Goal: Transaction & Acquisition: Download file/media

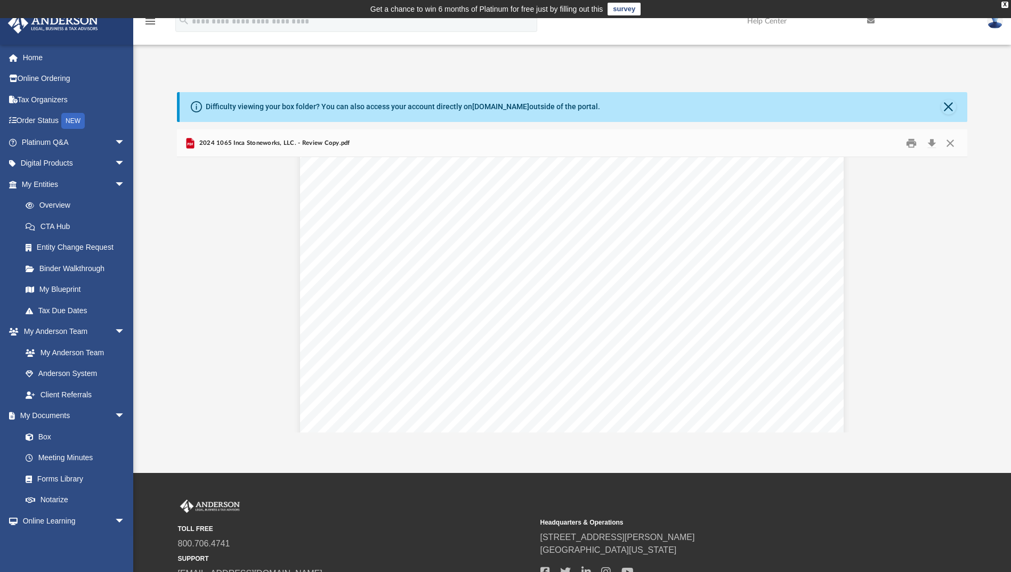
scroll to position [18028, 0]
click at [934, 143] on button "Download" at bounding box center [931, 143] width 19 height 17
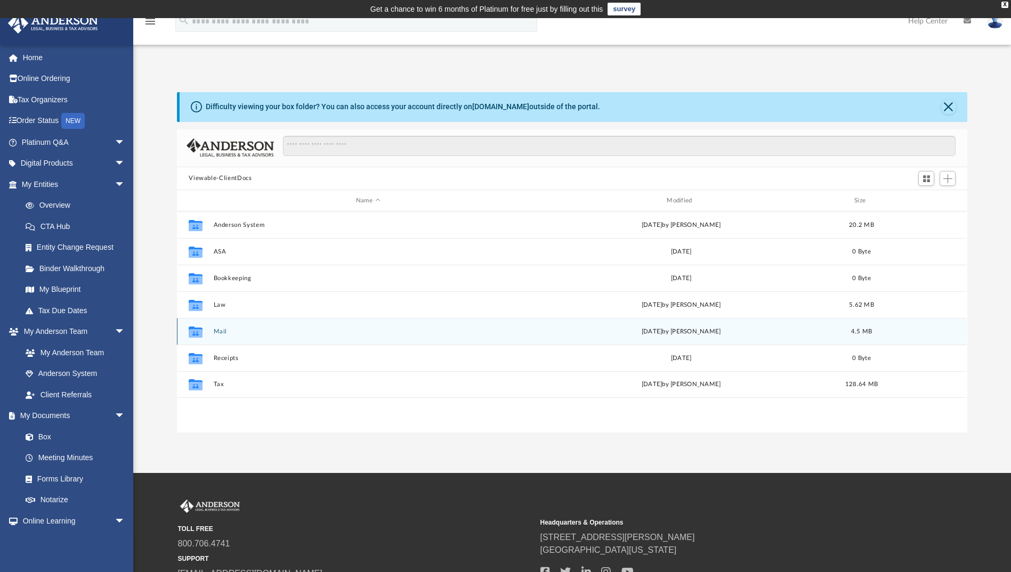
scroll to position [234, 782]
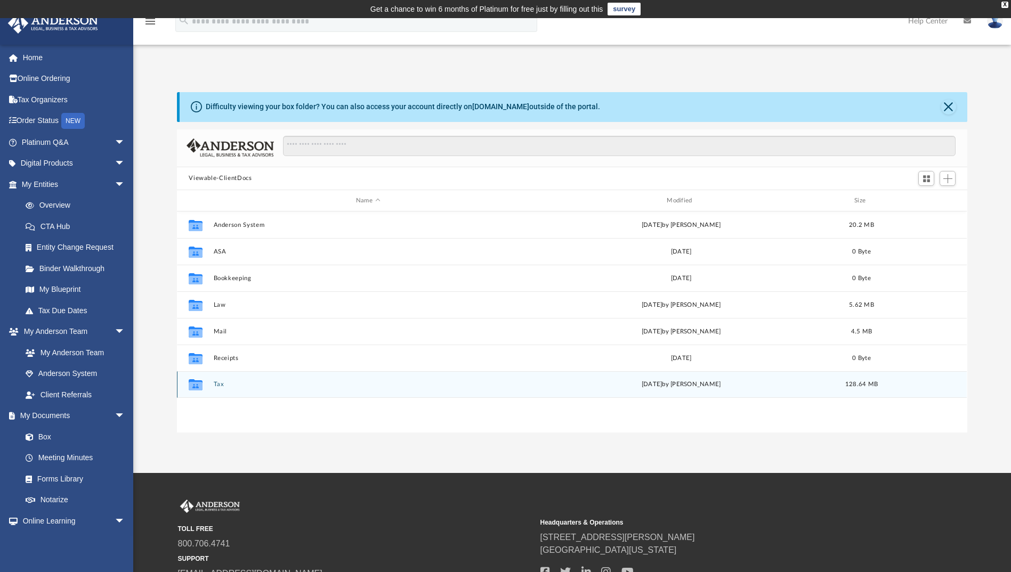
click at [213, 385] on div "Collaborated Folder Tax today by Jasmine Splunge 128.64 MB" at bounding box center [572, 384] width 790 height 27
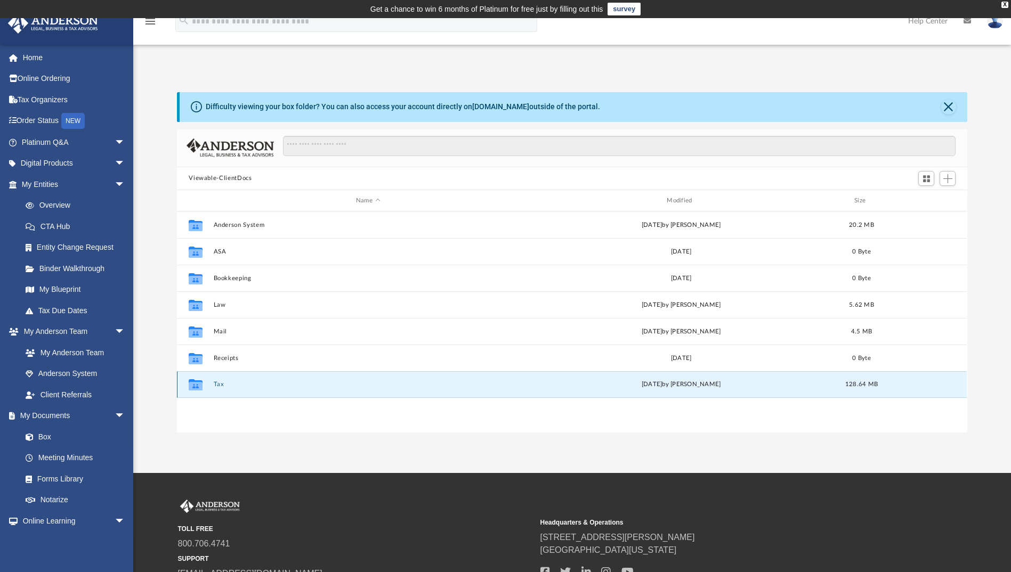
click at [218, 384] on button "Tax" at bounding box center [368, 385] width 309 height 7
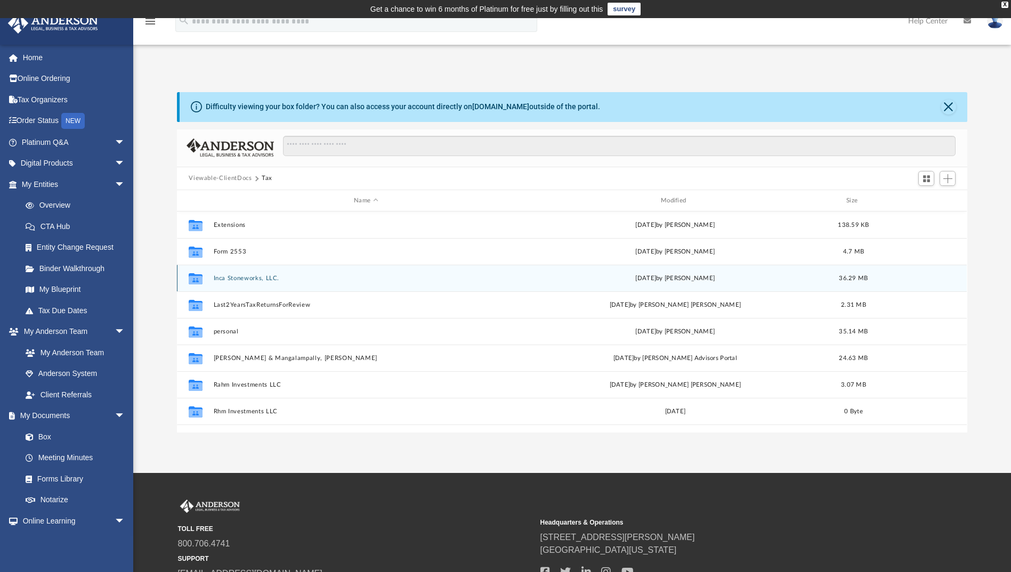
click at [249, 278] on button "Inca Stoneworks, LLC." at bounding box center [366, 278] width 305 height 7
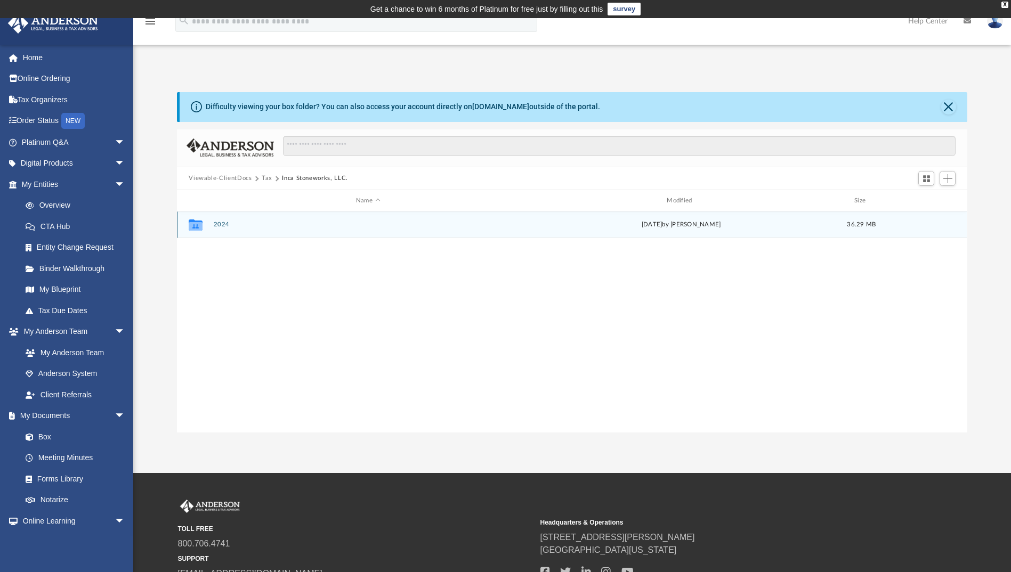
click at [217, 223] on button "2024" at bounding box center [368, 225] width 309 height 7
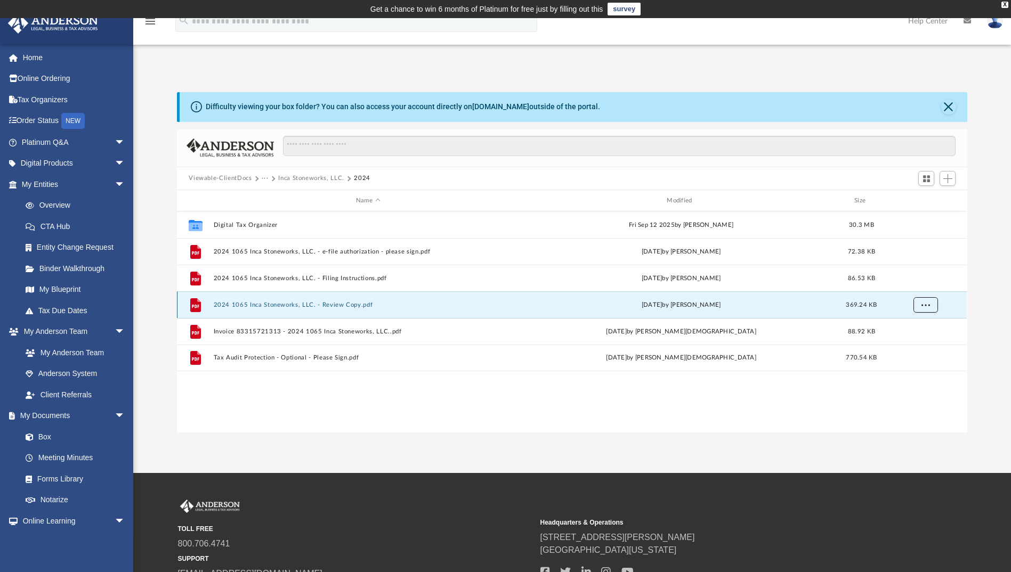
click at [927, 304] on span "More options" at bounding box center [925, 305] width 9 height 6
click at [913, 345] on li "Download" at bounding box center [916, 343] width 31 height 11
